Goal: Task Accomplishment & Management: Manage account settings

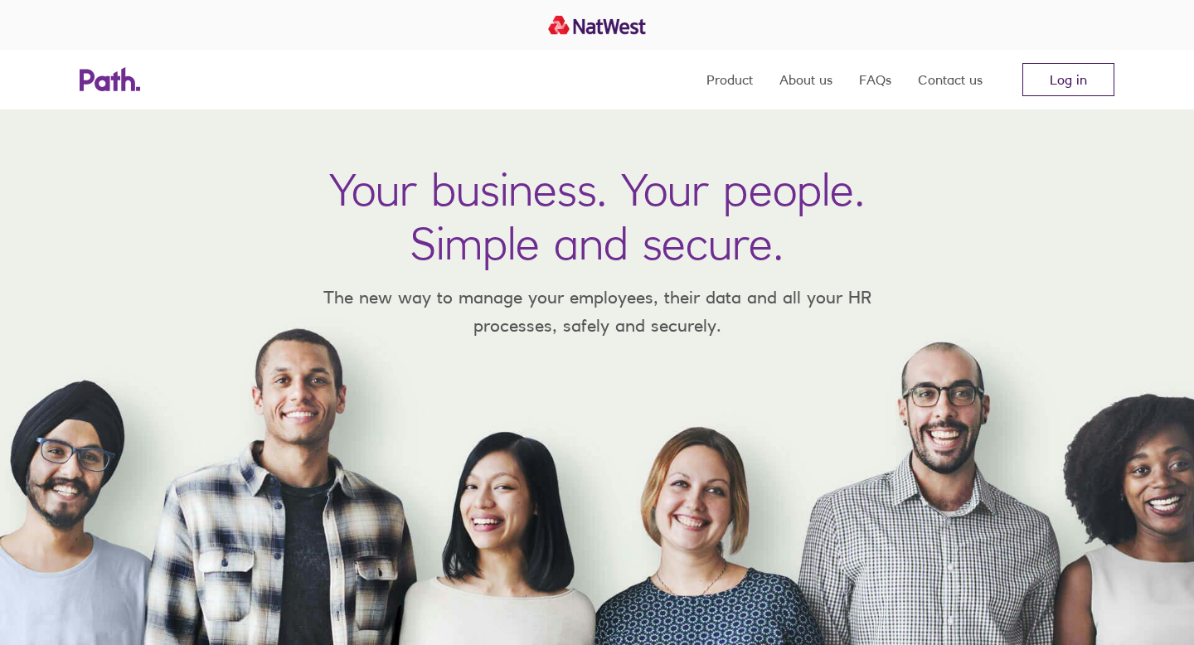
click at [1068, 68] on link "Log in" at bounding box center [1068, 79] width 92 height 33
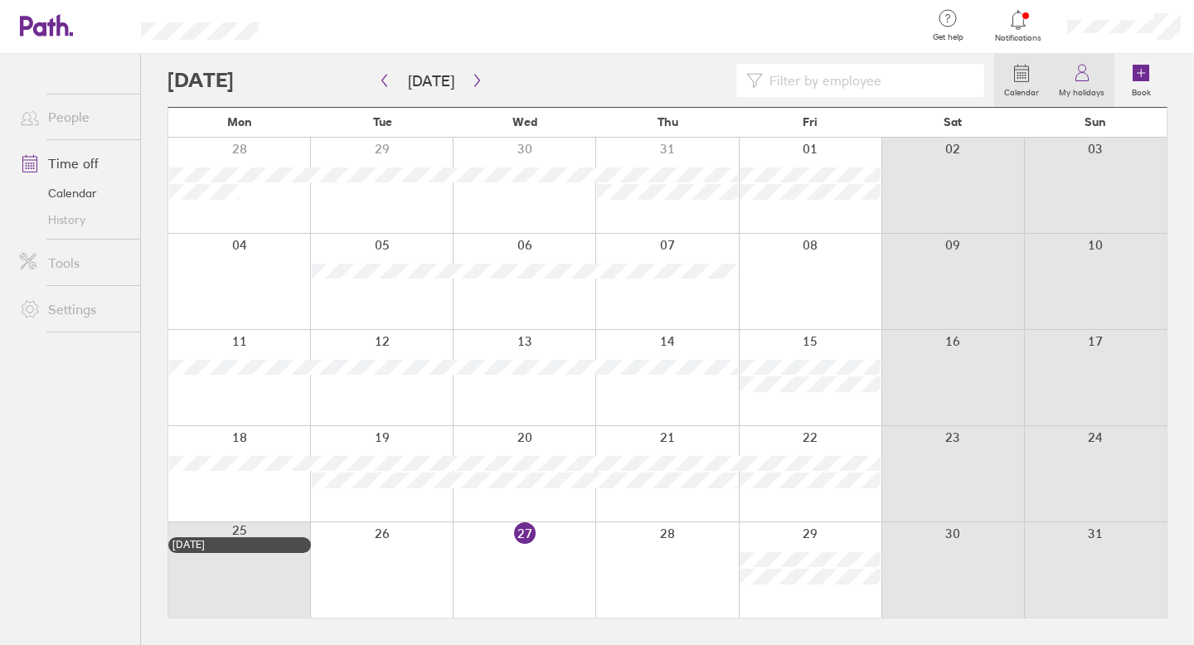
click at [1081, 90] on label "My holidays" at bounding box center [1082, 90] width 66 height 15
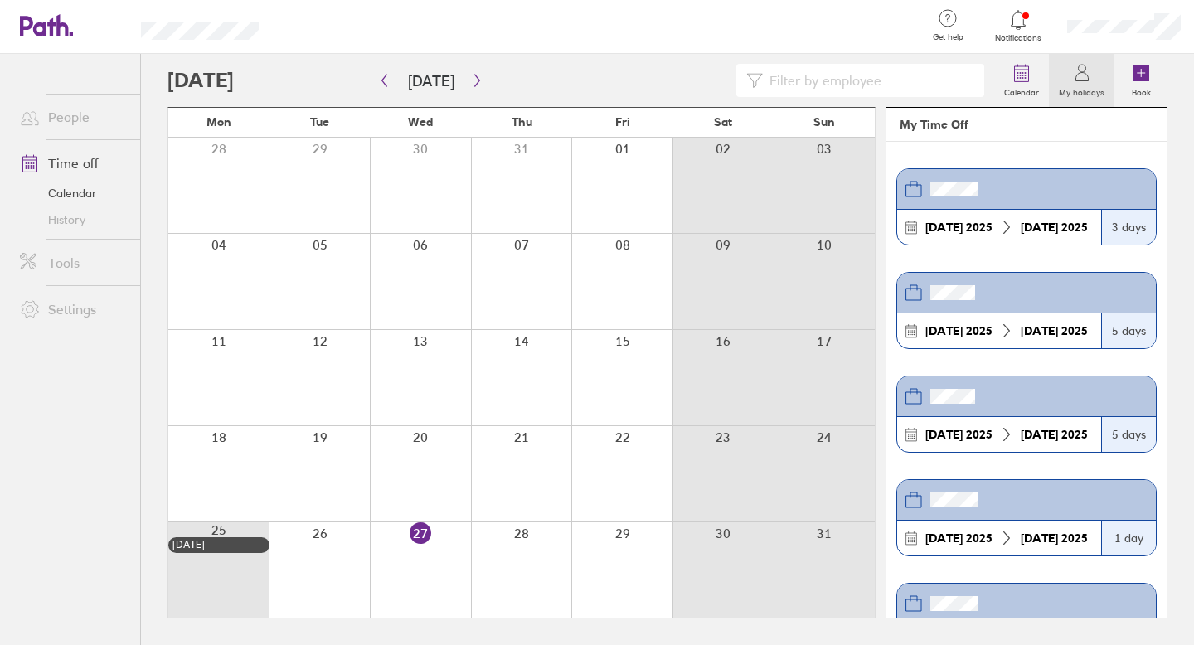
click at [614, 542] on div at bounding box center [621, 569] width 101 height 95
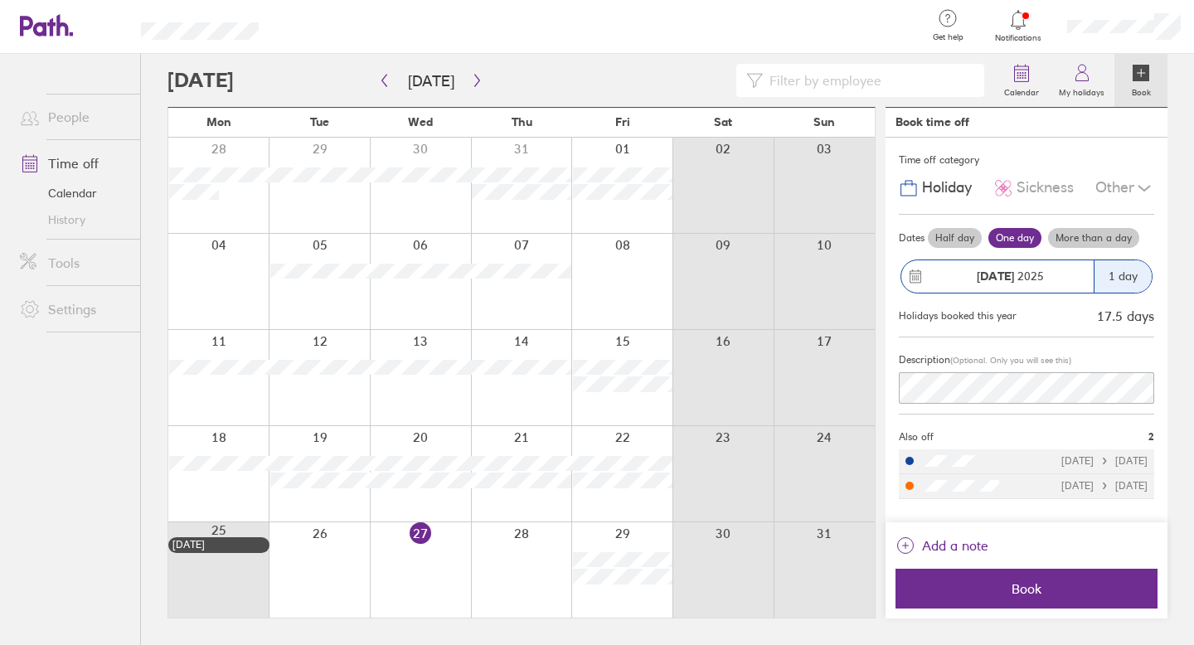
click at [618, 532] on div at bounding box center [621, 569] width 101 height 95
